Goal: Task Accomplishment & Management: Complete application form

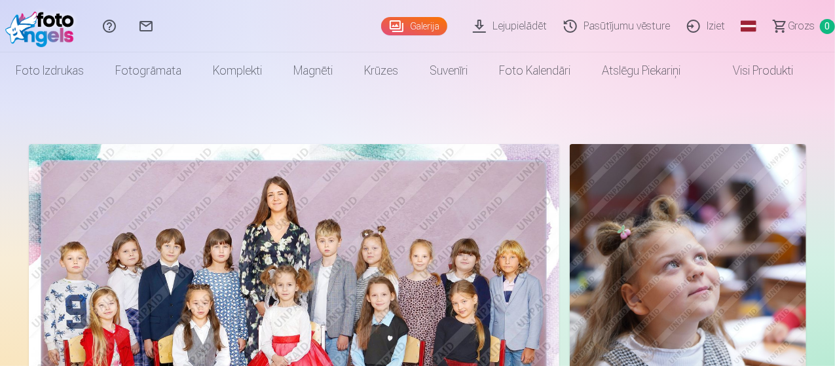
click at [698, 31] on link "Iziet" at bounding box center [708, 26] width 55 height 52
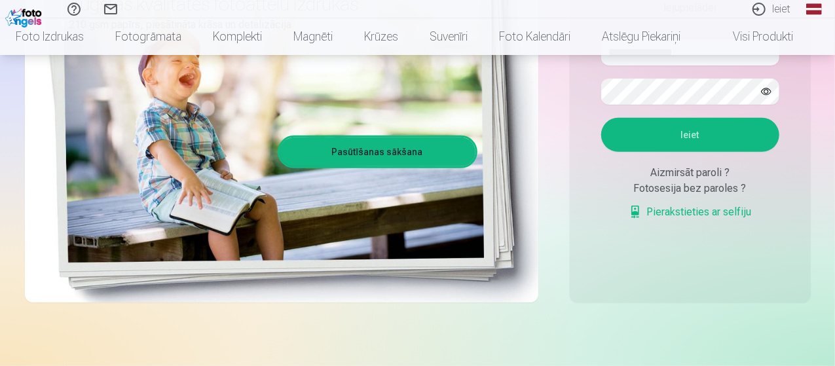
scroll to position [140, 0]
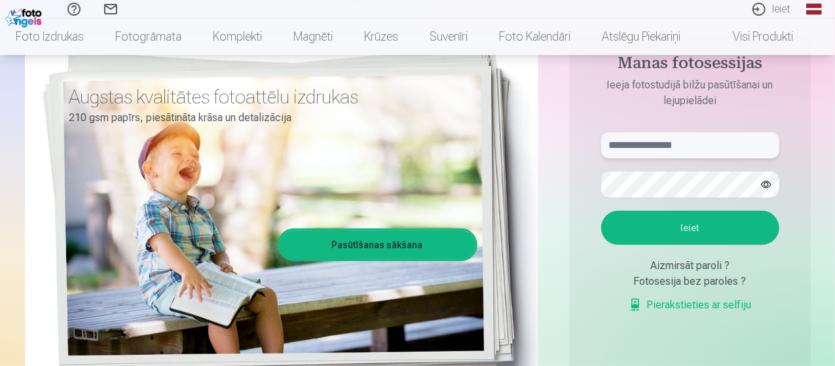
click at [746, 142] on input "text" at bounding box center [690, 145] width 178 height 26
type input "**********"
click at [691, 227] on button "Ieiet" at bounding box center [690, 228] width 178 height 34
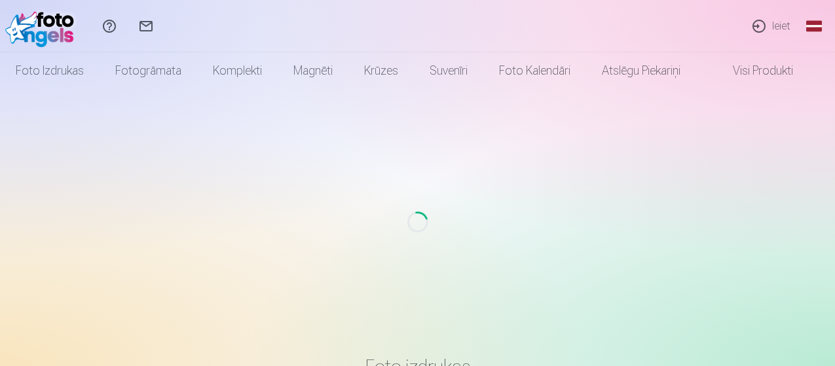
scroll to position [140, 0]
